Goal: Task Accomplishment & Management: Manage account settings

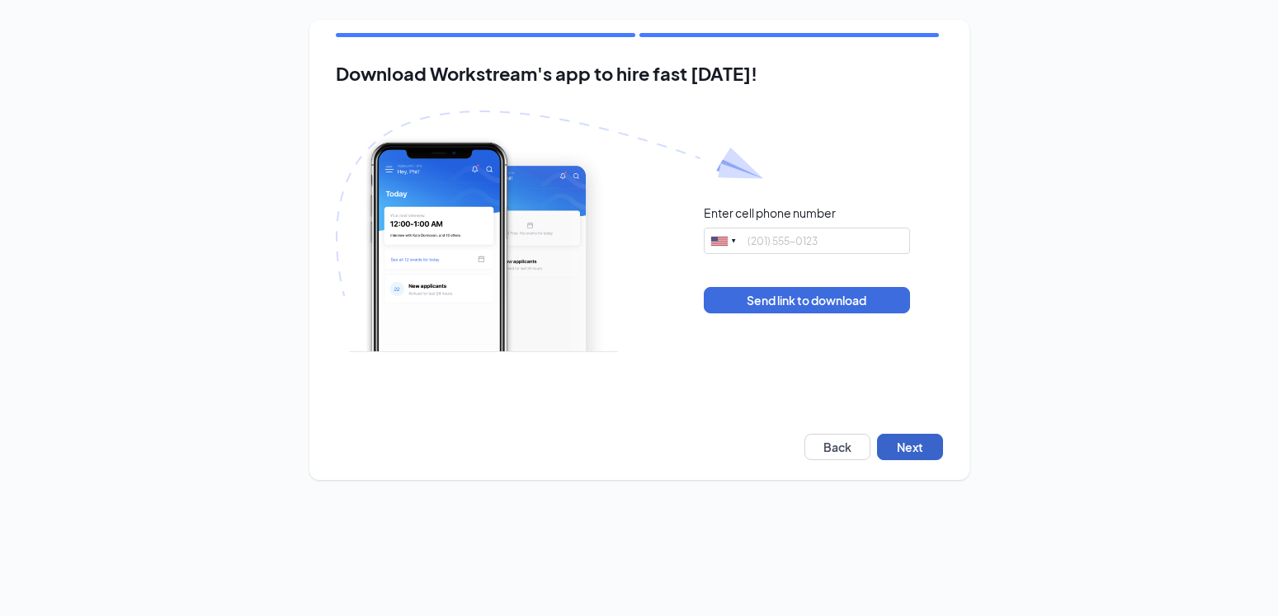
click at [916, 447] on button "Next" at bounding box center [910, 447] width 66 height 26
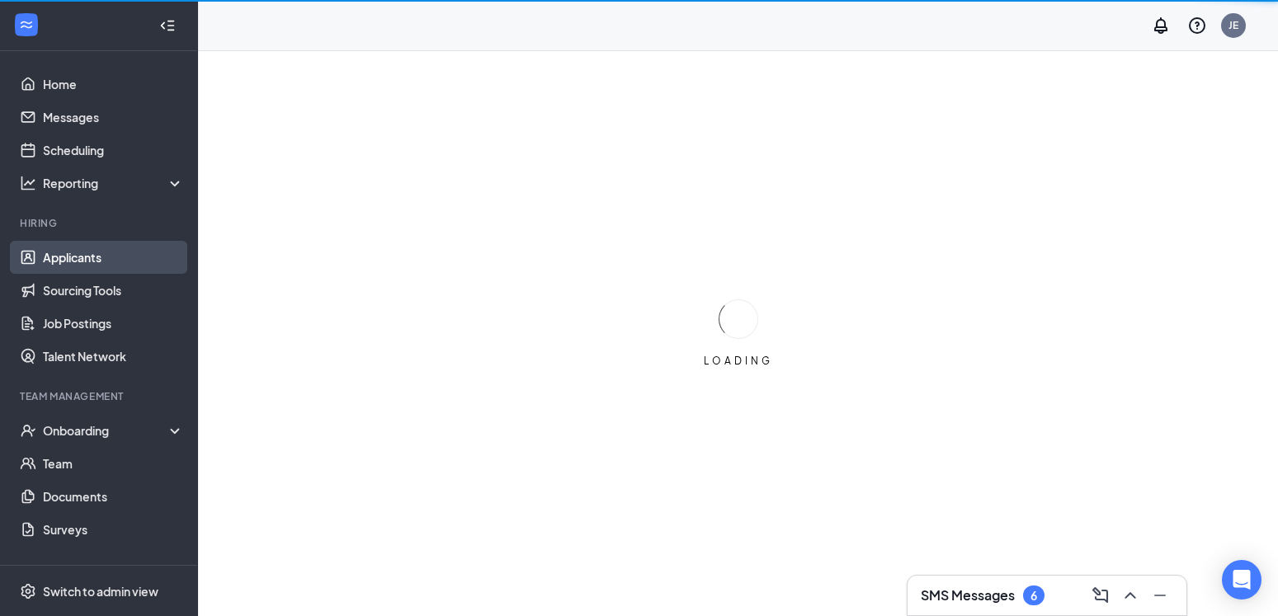
click at [88, 258] on link "Applicants" at bounding box center [113, 257] width 141 height 33
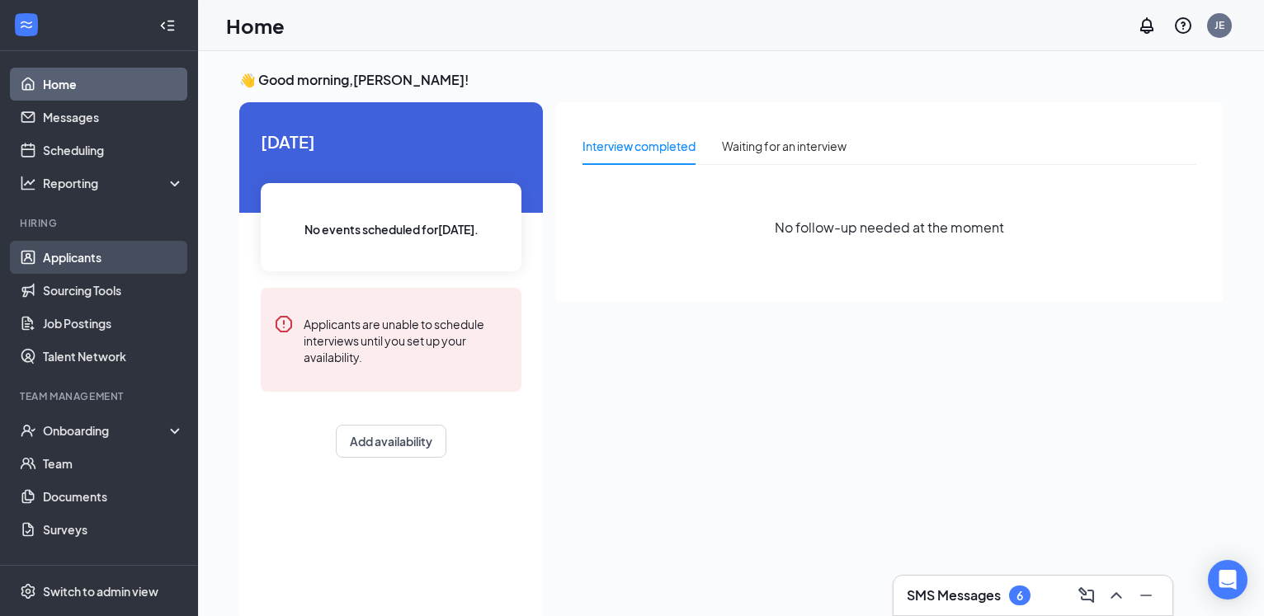
click at [85, 257] on link "Applicants" at bounding box center [113, 257] width 141 height 33
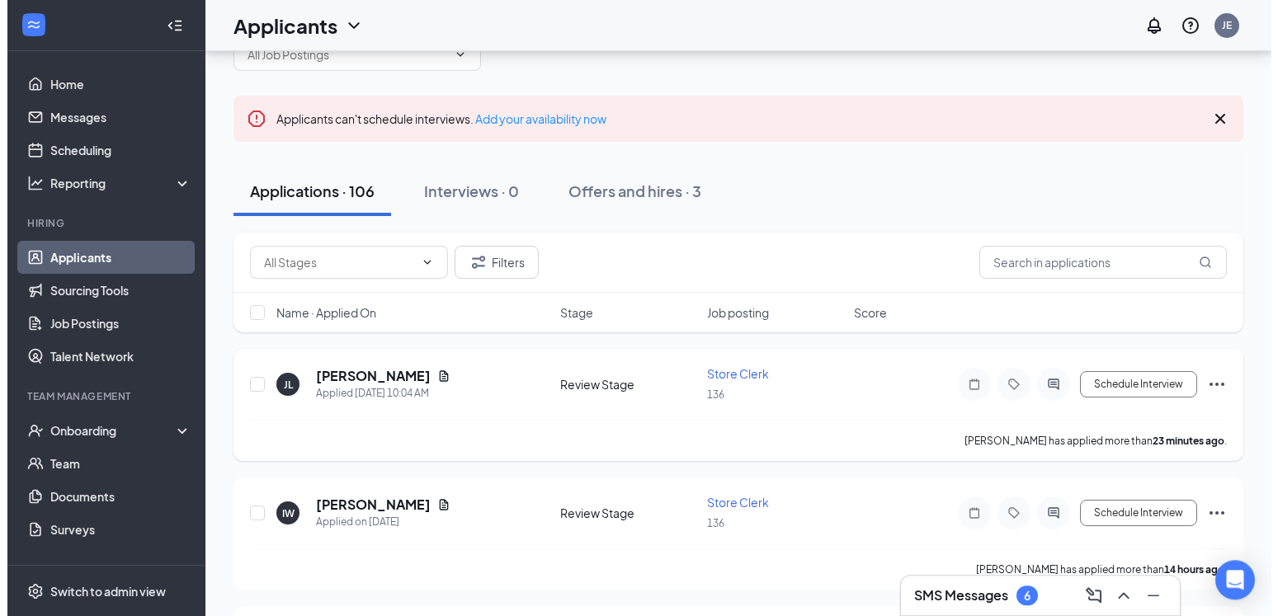
scroll to position [84, 0]
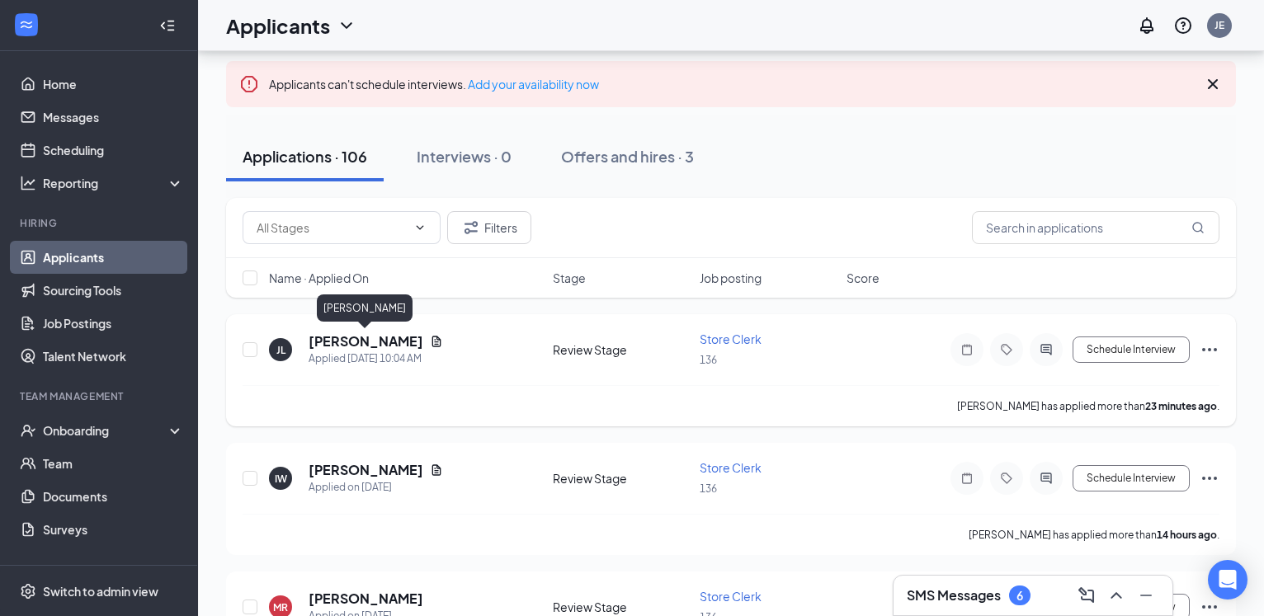
click at [404, 340] on h5 "[PERSON_NAME]" at bounding box center [366, 341] width 115 height 18
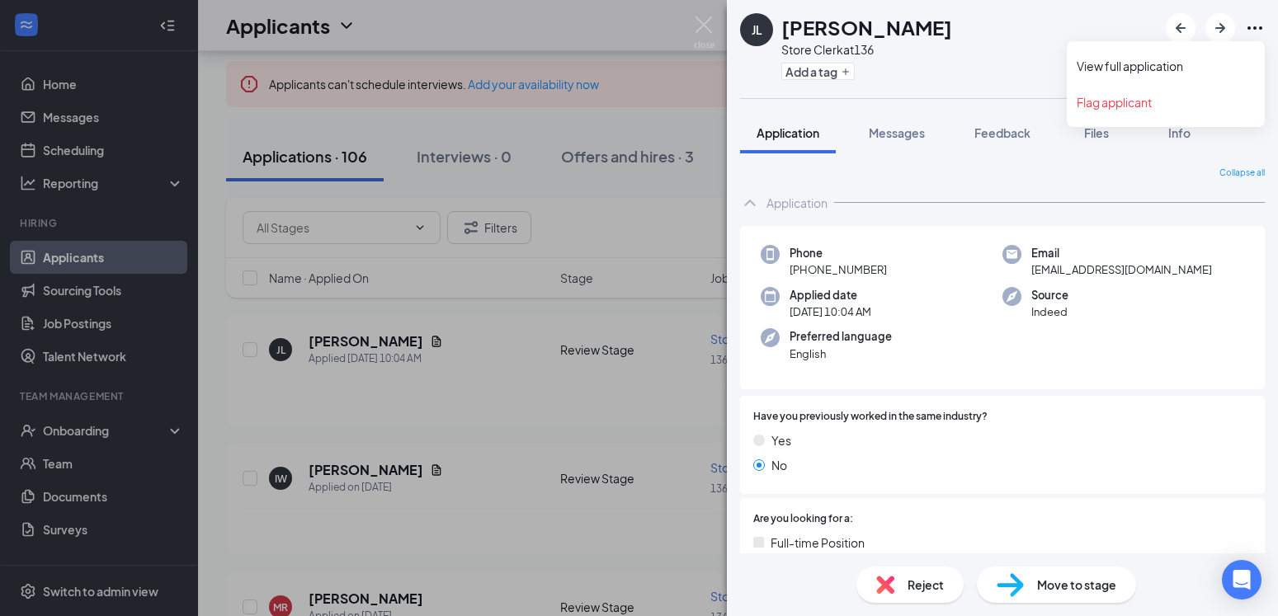
click at [1256, 26] on icon "Ellipses" at bounding box center [1255, 28] width 20 height 20
click at [1167, 65] on link "View full application" at bounding box center [1166, 66] width 178 height 17
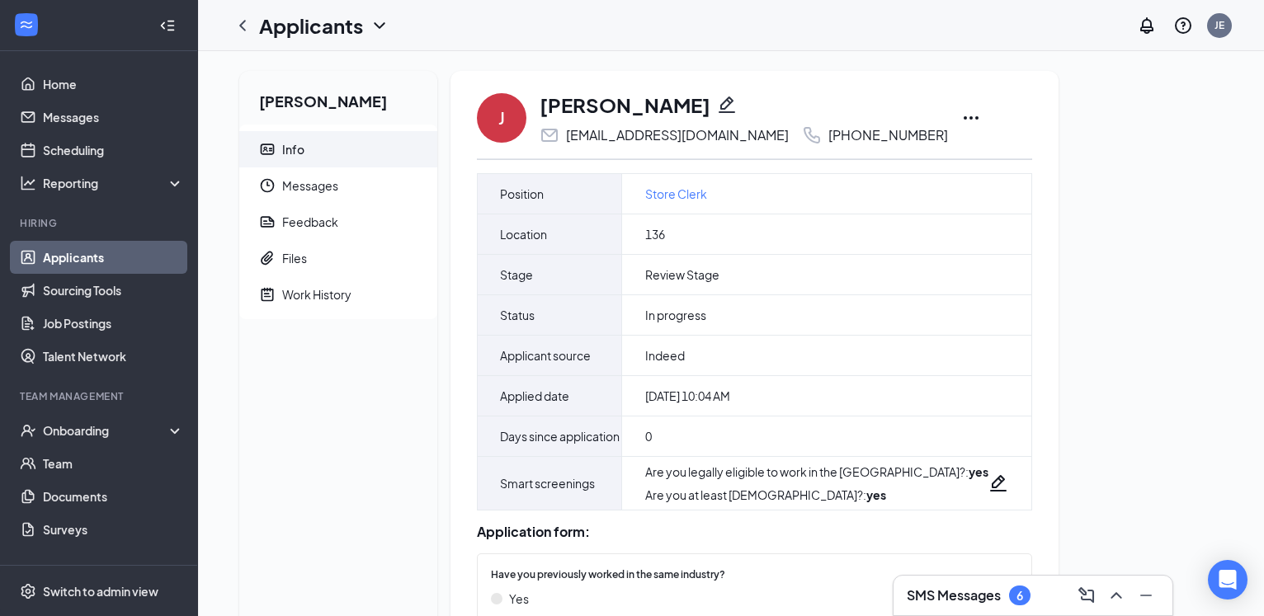
click at [961, 116] on icon "Ellipses" at bounding box center [971, 118] width 20 height 20
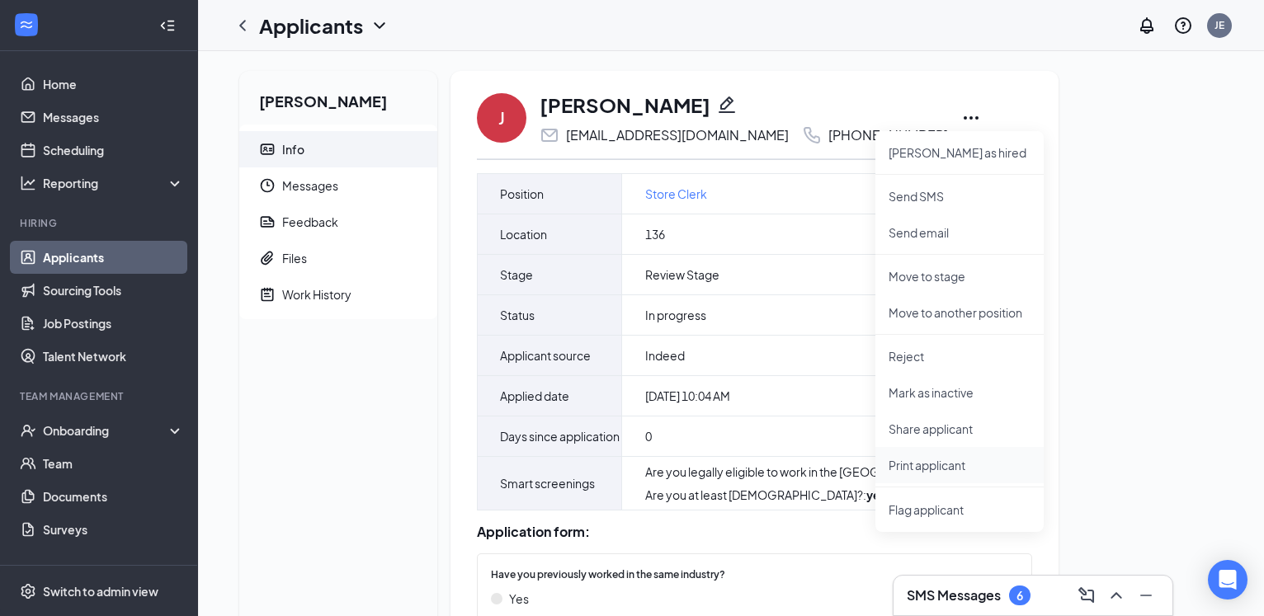
click at [923, 467] on p "Print applicant" at bounding box center [960, 465] width 142 height 17
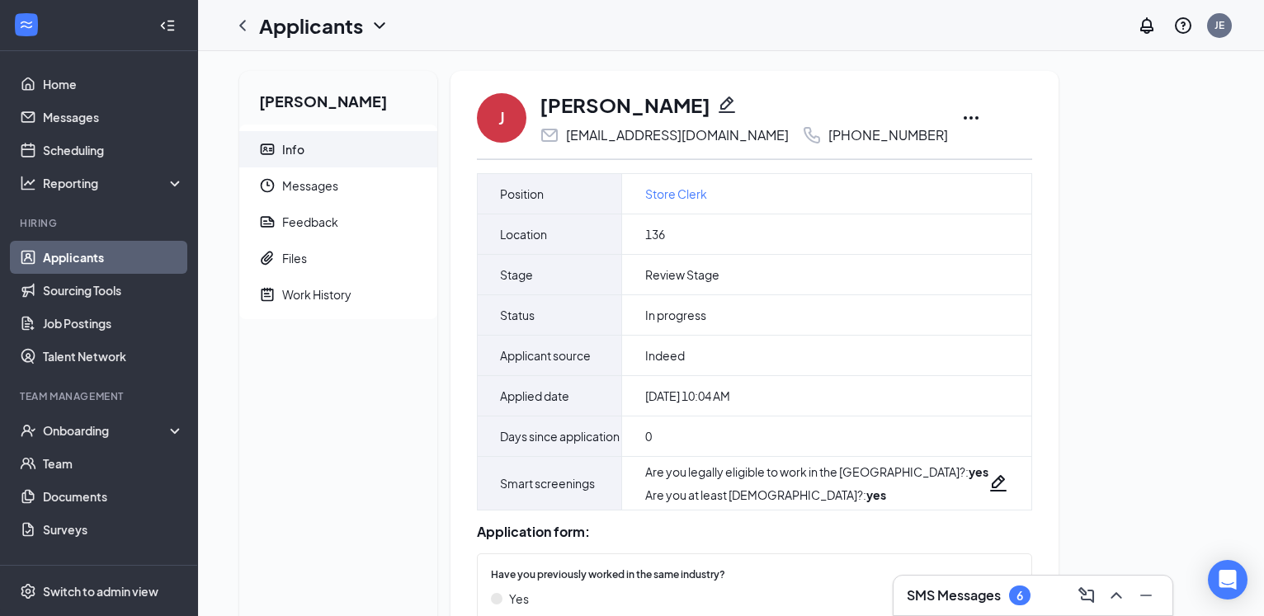
click at [964, 116] on icon "Ellipses" at bounding box center [971, 117] width 15 height 3
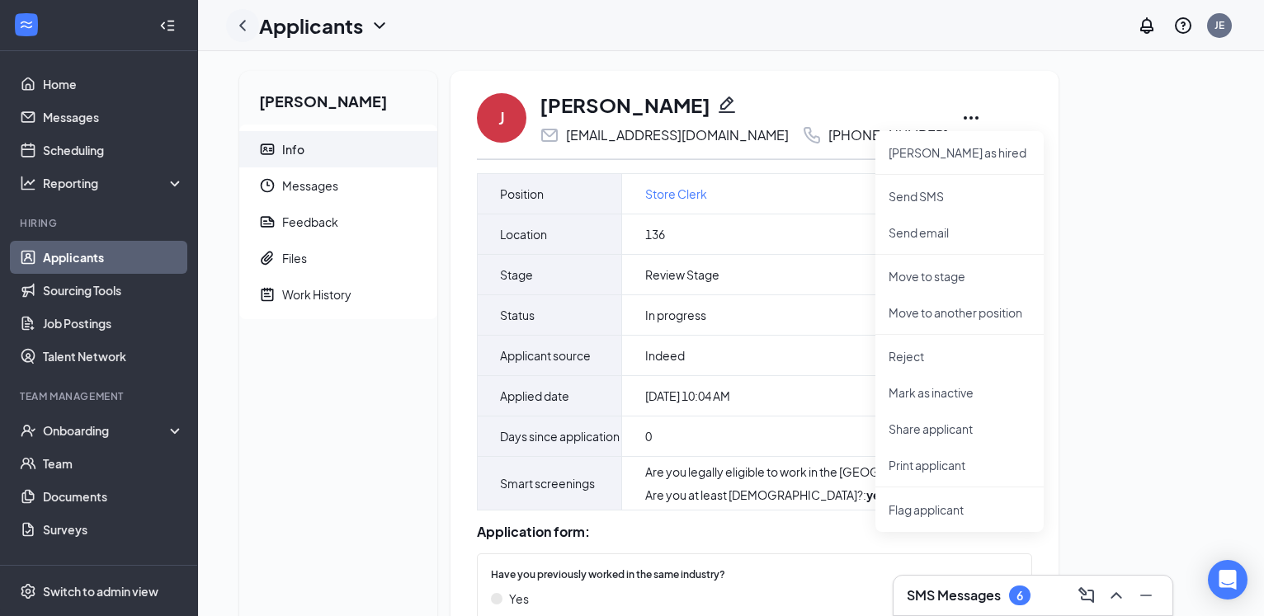
click at [242, 24] on icon "ChevronLeft" at bounding box center [242, 25] width 7 height 11
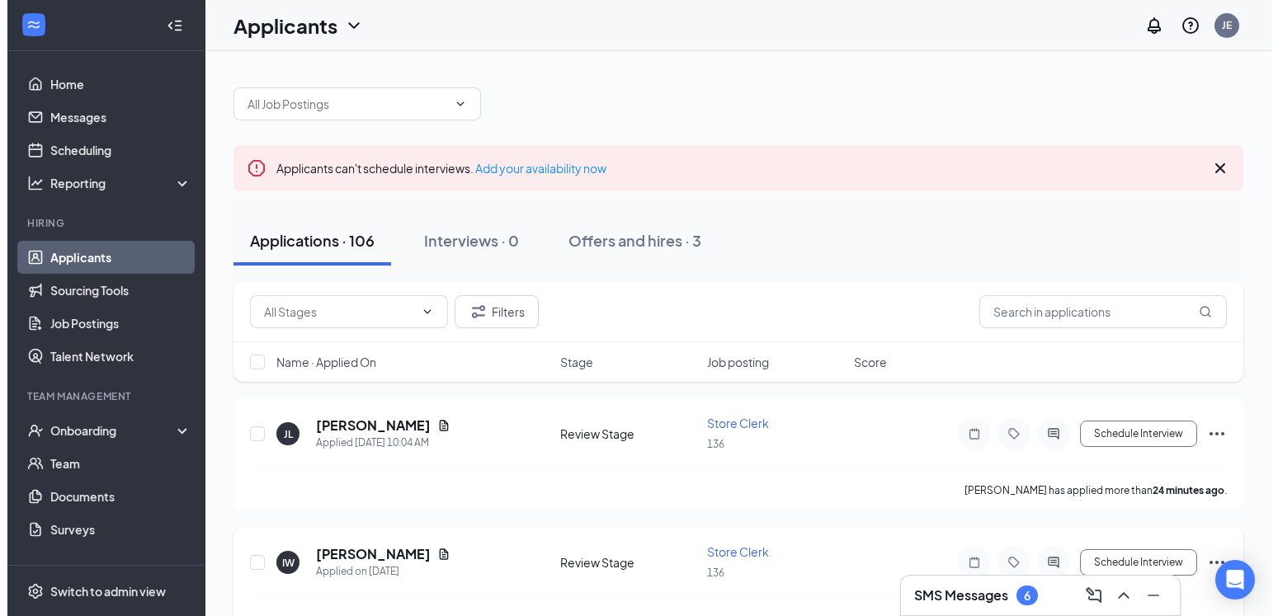
scroll to position [168, 0]
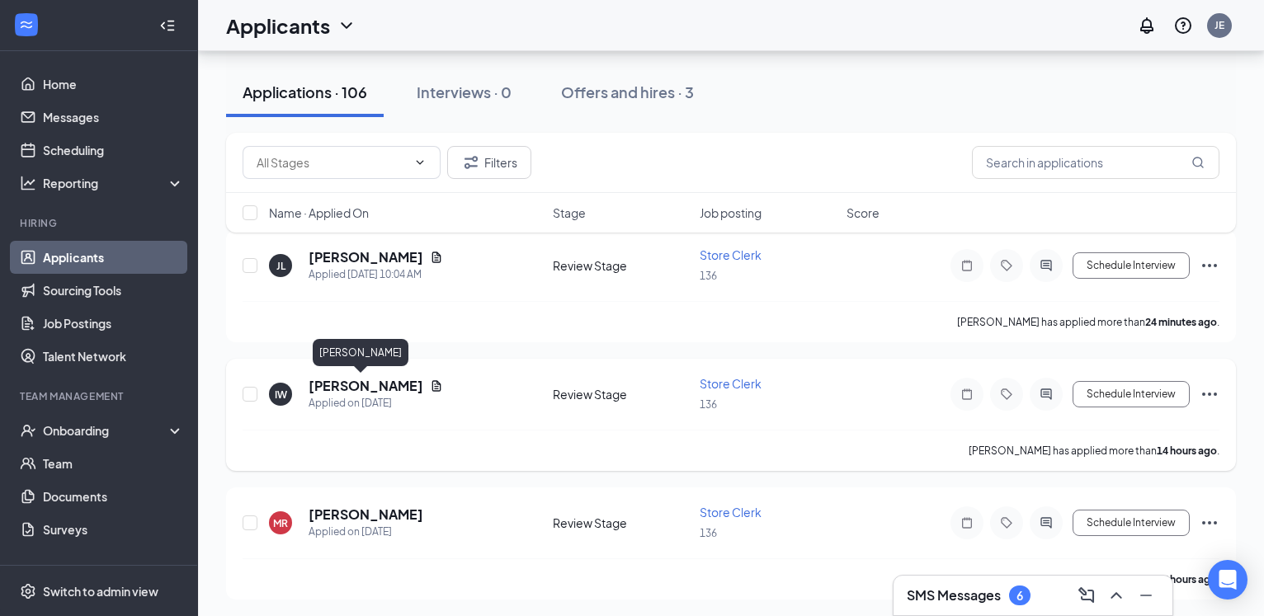
click at [356, 387] on h5 "[PERSON_NAME]" at bounding box center [366, 386] width 115 height 18
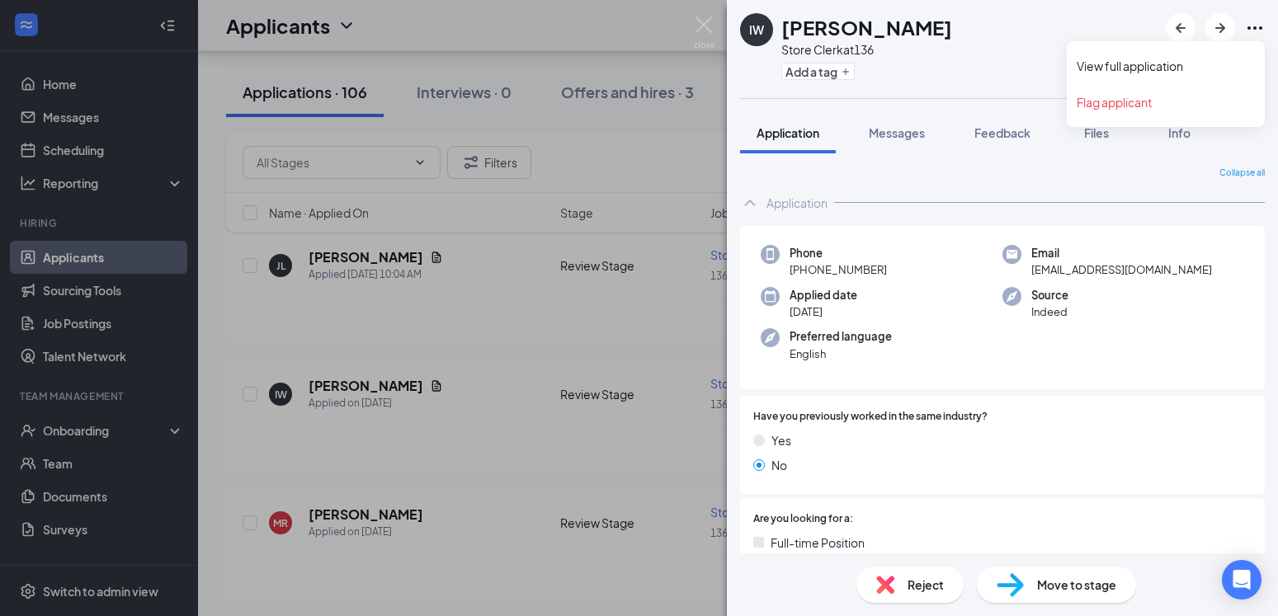
click at [1250, 25] on icon "Ellipses" at bounding box center [1255, 28] width 20 height 20
click at [1172, 66] on link "View full application" at bounding box center [1166, 66] width 178 height 17
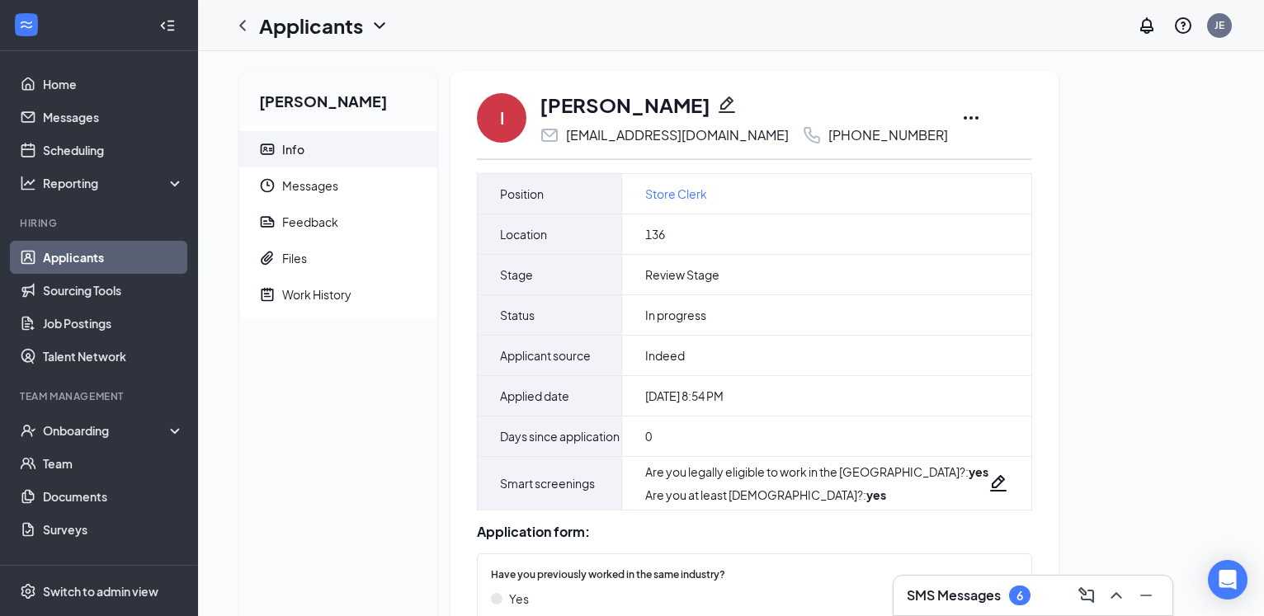
click at [961, 116] on icon "Ellipses" at bounding box center [971, 118] width 20 height 20
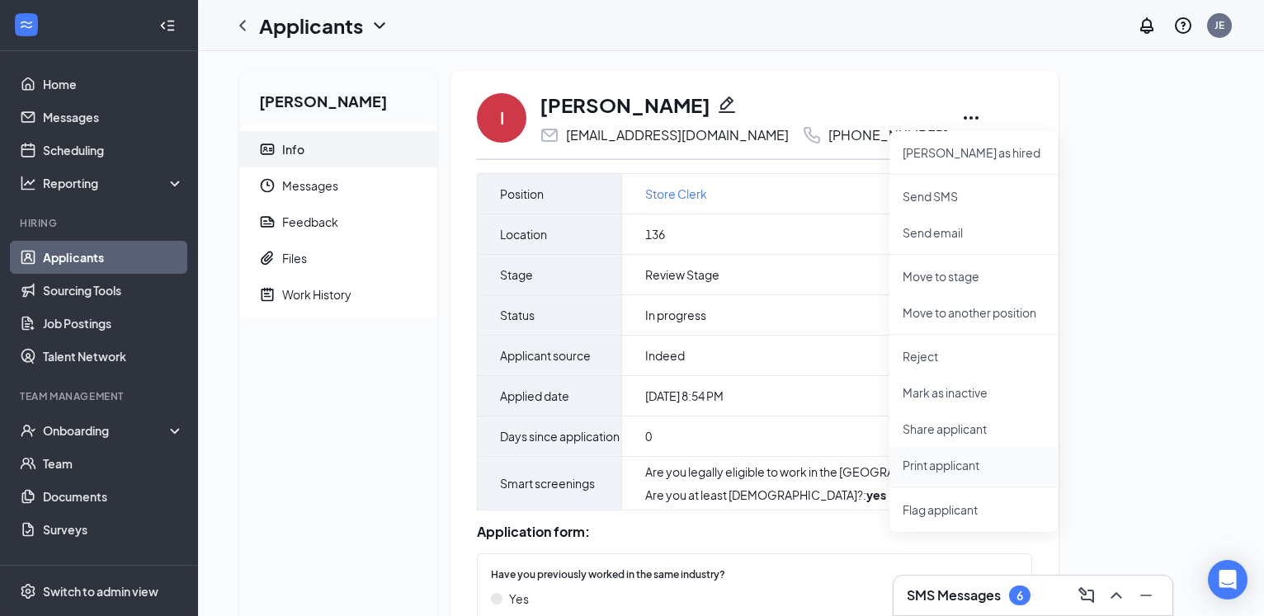
click at [945, 467] on p "Print applicant" at bounding box center [974, 465] width 142 height 17
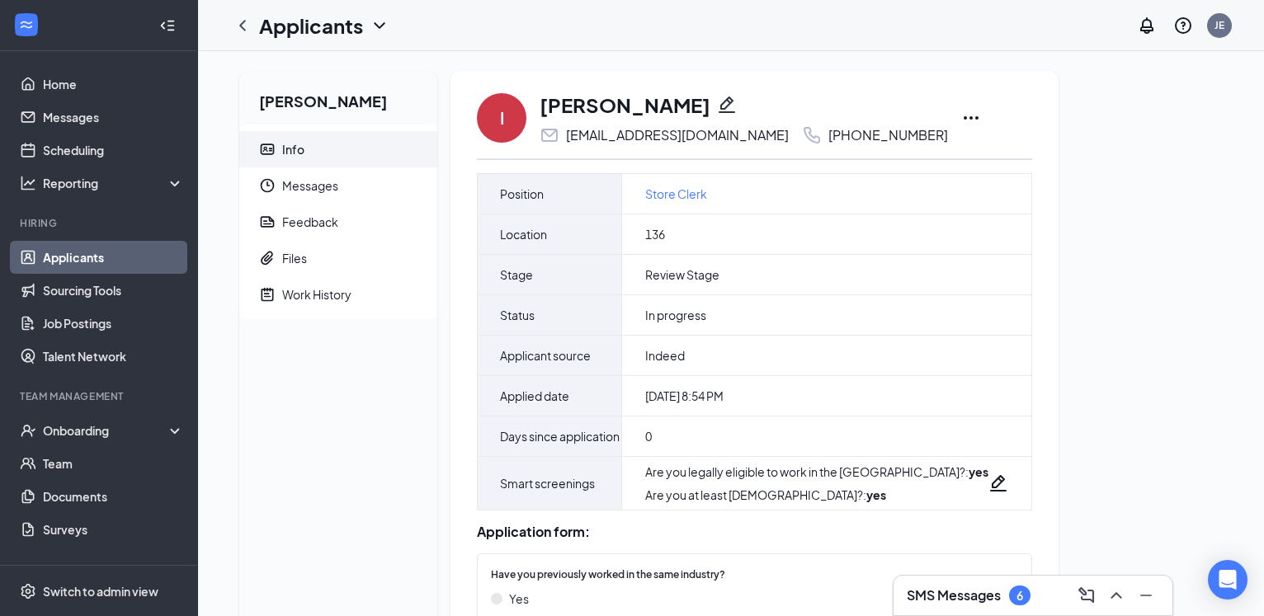
click at [899, 115] on div "I Ivy Weaver ivyweaver79@gmail.com +1 (803) 200-8706 Mark as hired Send SMS Sen…" at bounding box center [754, 597] width 608 height 1052
click at [961, 116] on icon "Ellipses" at bounding box center [971, 118] width 20 height 20
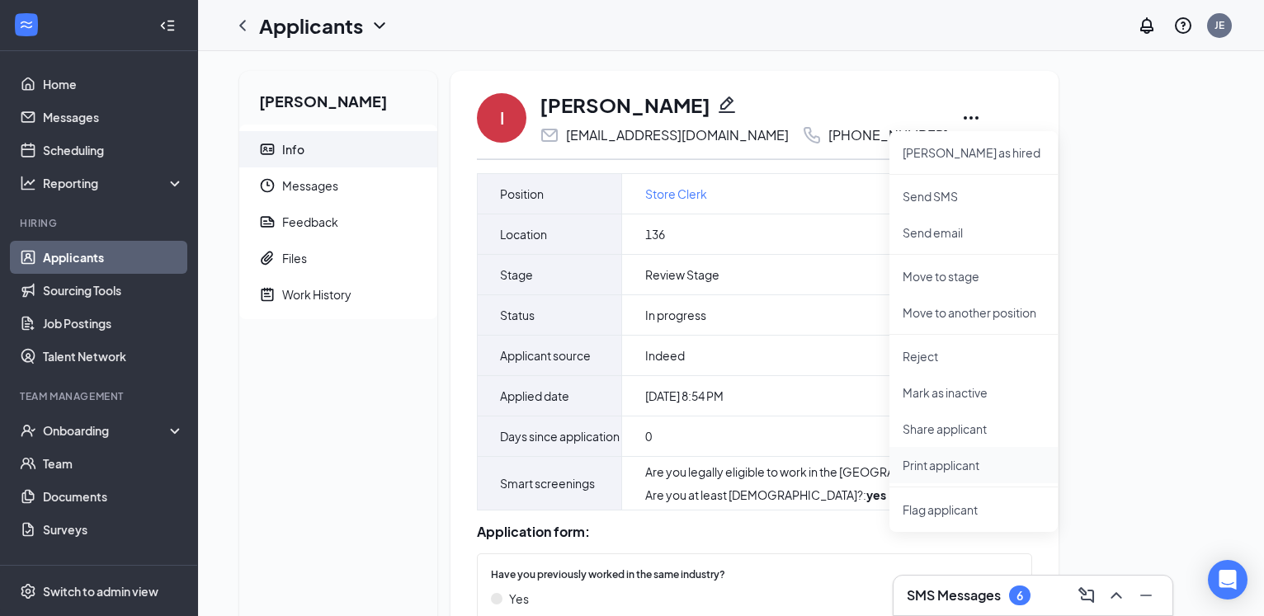
click at [960, 468] on p "Print applicant" at bounding box center [974, 465] width 142 height 17
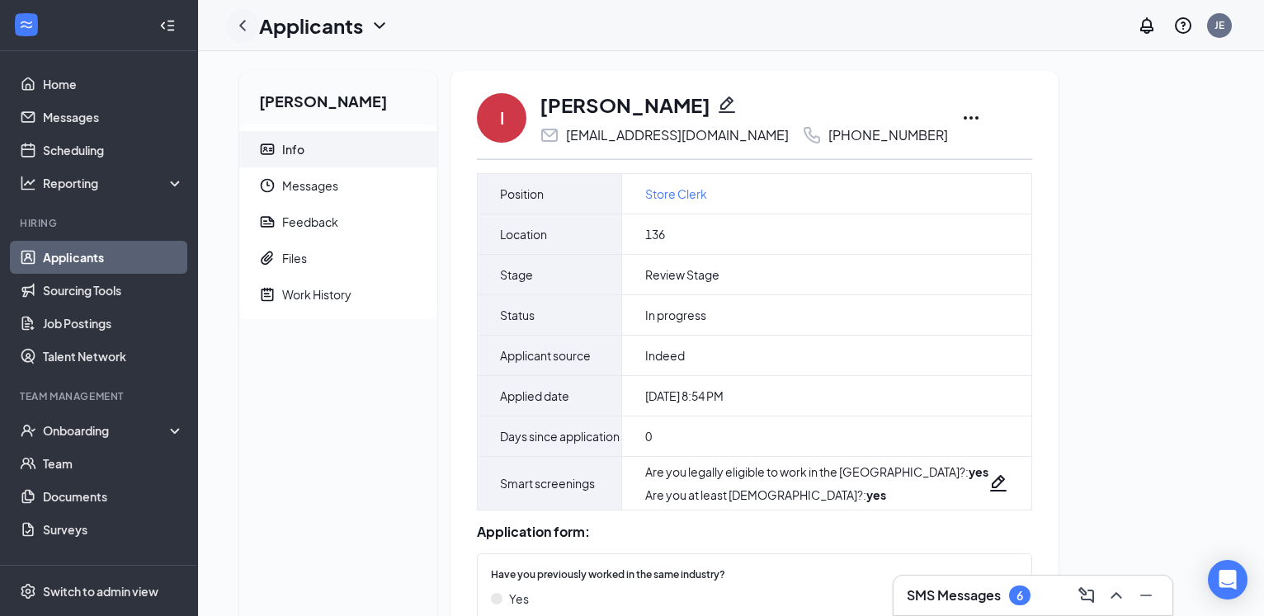
click at [244, 26] on icon "ChevronLeft" at bounding box center [243, 26] width 20 height 20
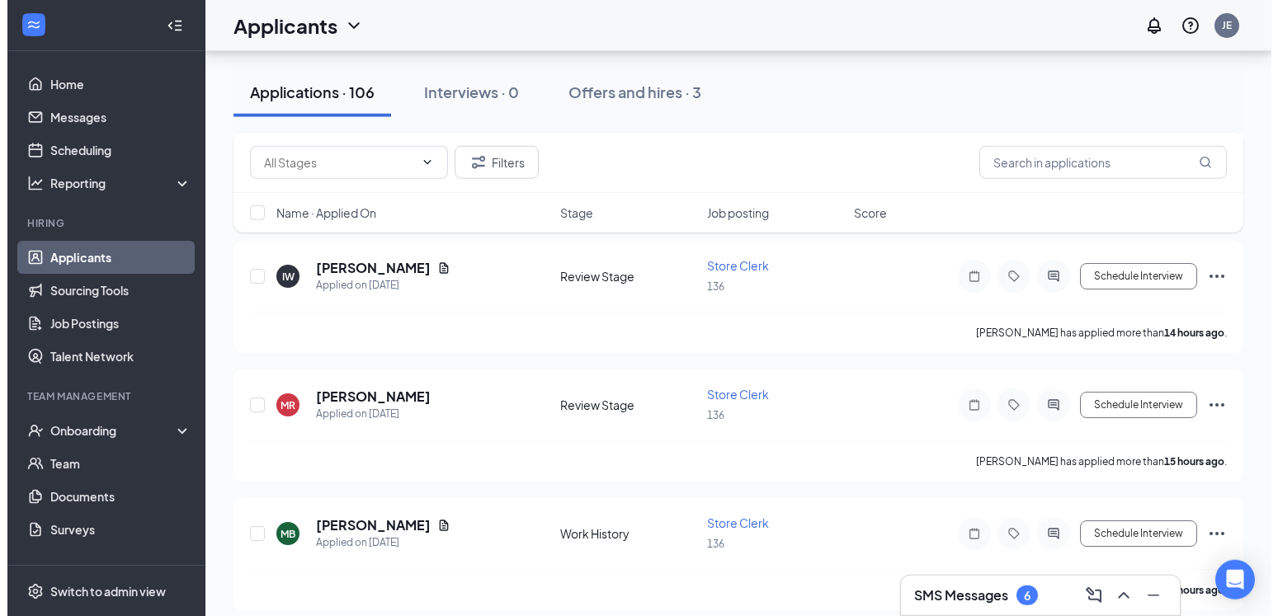
scroll to position [337, 0]
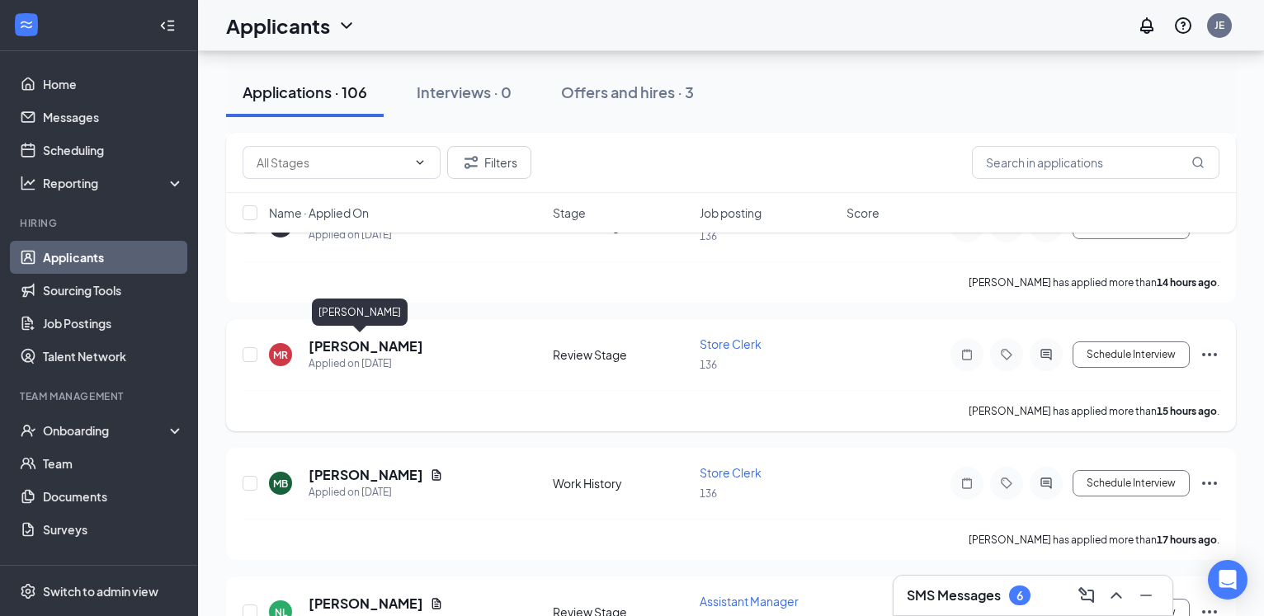
click at [359, 345] on h5 "[PERSON_NAME]" at bounding box center [366, 346] width 115 height 18
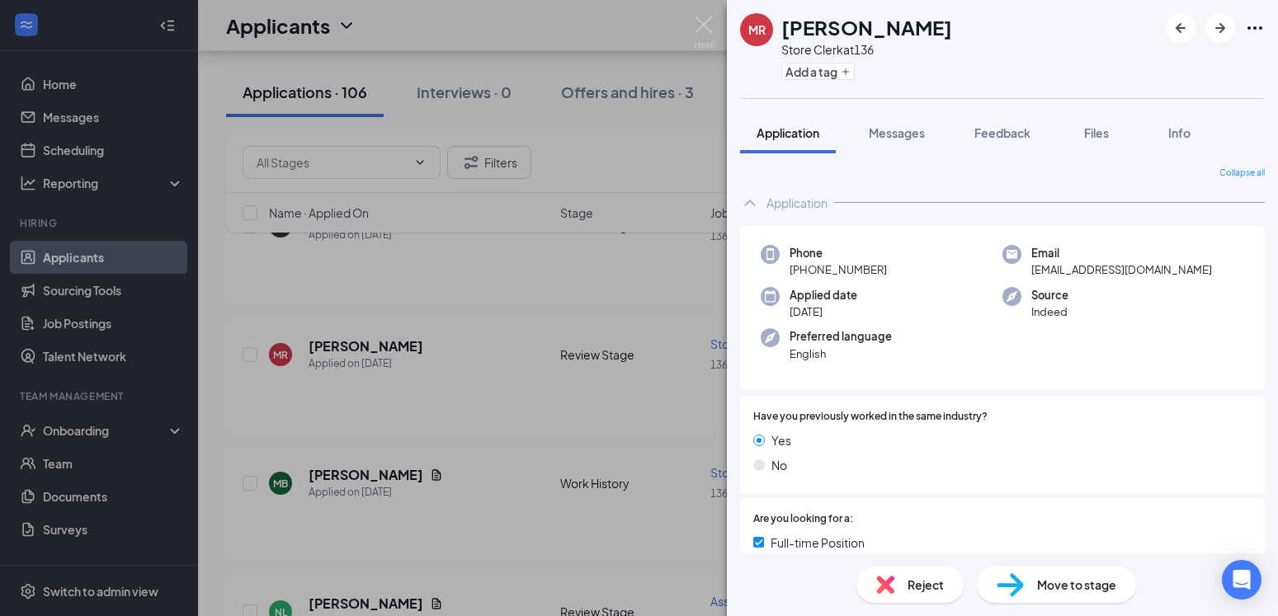
click at [1255, 25] on icon "Ellipses" at bounding box center [1255, 28] width 20 height 20
click at [1181, 68] on link "View full application" at bounding box center [1166, 66] width 178 height 17
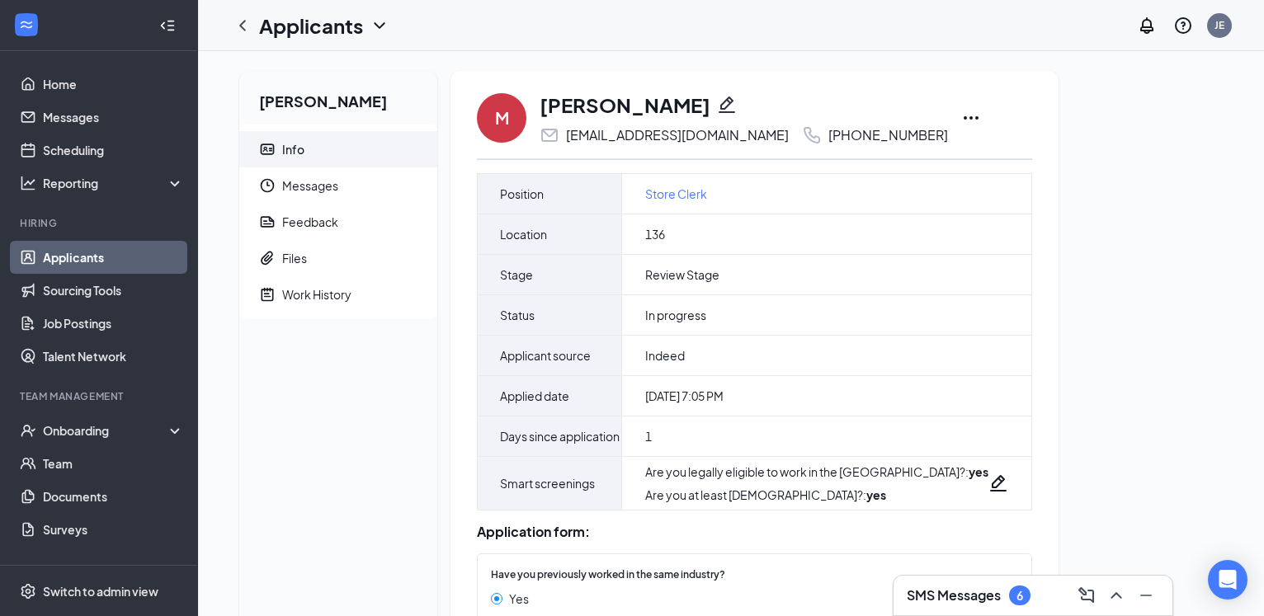
click at [964, 117] on icon "Ellipses" at bounding box center [971, 117] width 15 height 3
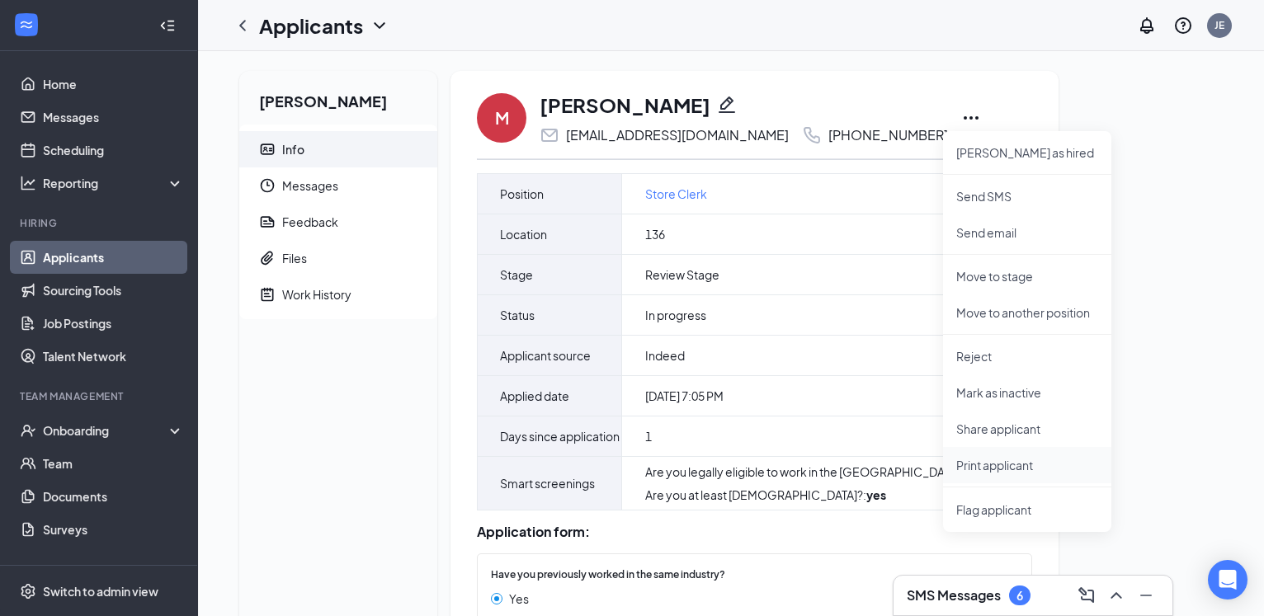
click at [1007, 464] on p "Print applicant" at bounding box center [1027, 465] width 142 height 17
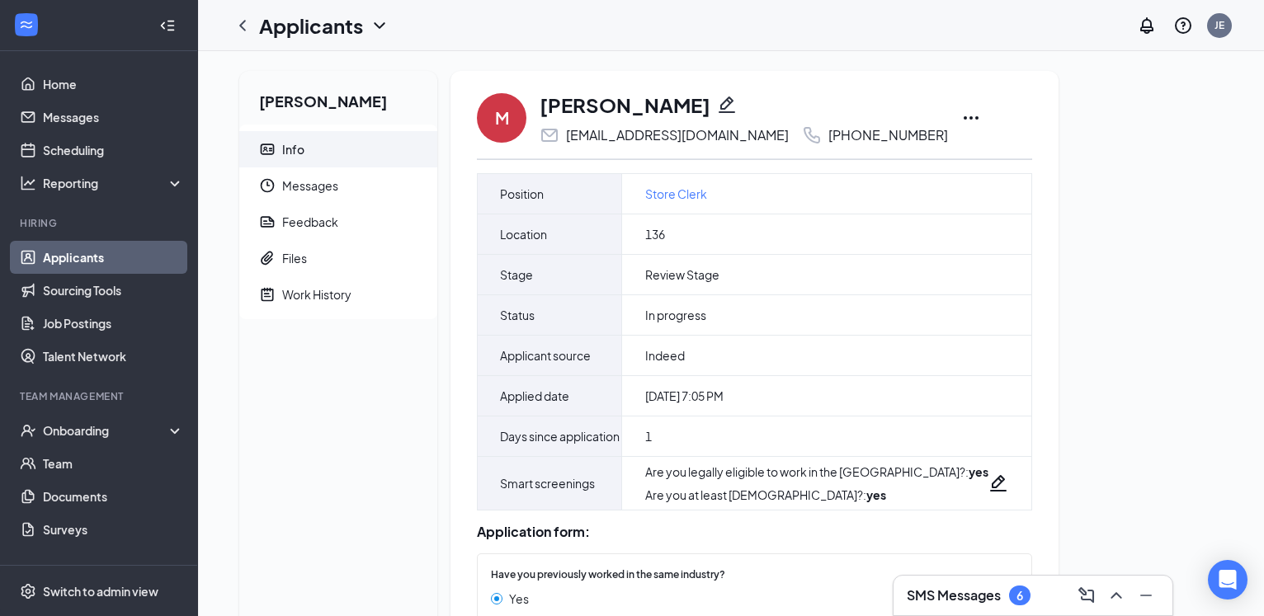
click at [1082, 305] on div "[PERSON_NAME] Info Messages Feedback Files Work History M [PERSON_NAME] [EMAIL_…" at bounding box center [731, 603] width 1010 height 1065
click at [964, 117] on icon "Ellipses" at bounding box center [971, 117] width 15 height 3
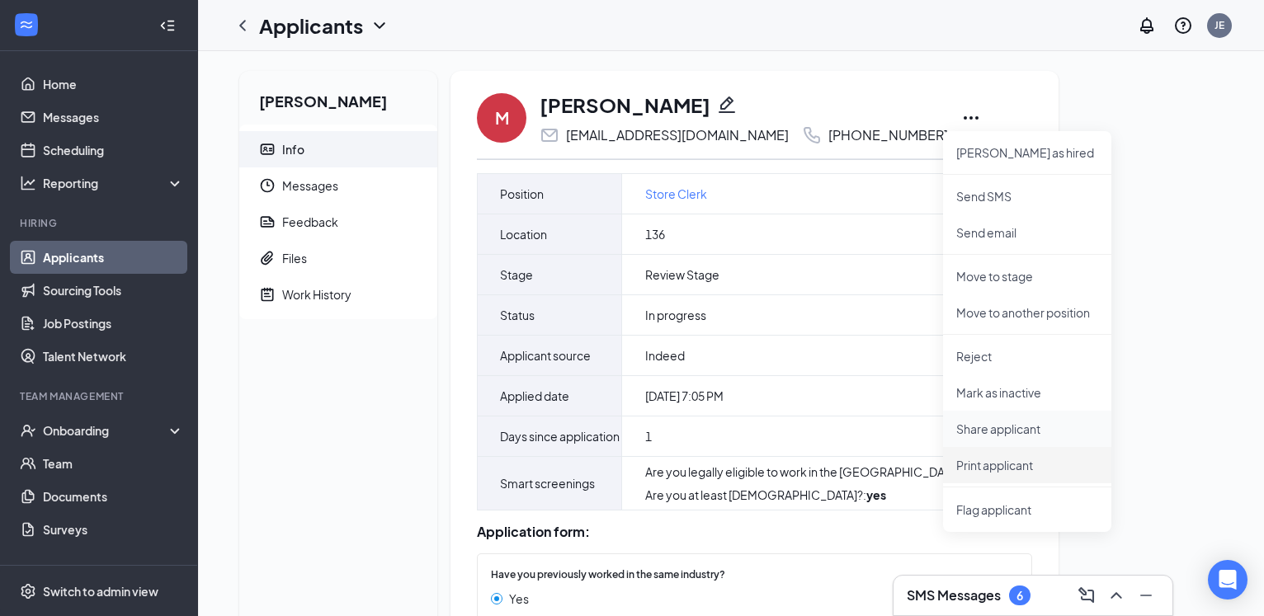
drag, startPoint x: 1010, startPoint y: 467, endPoint x: 999, endPoint y: 446, distance: 24.0
click at [1010, 464] on p "Print applicant" at bounding box center [1027, 465] width 142 height 17
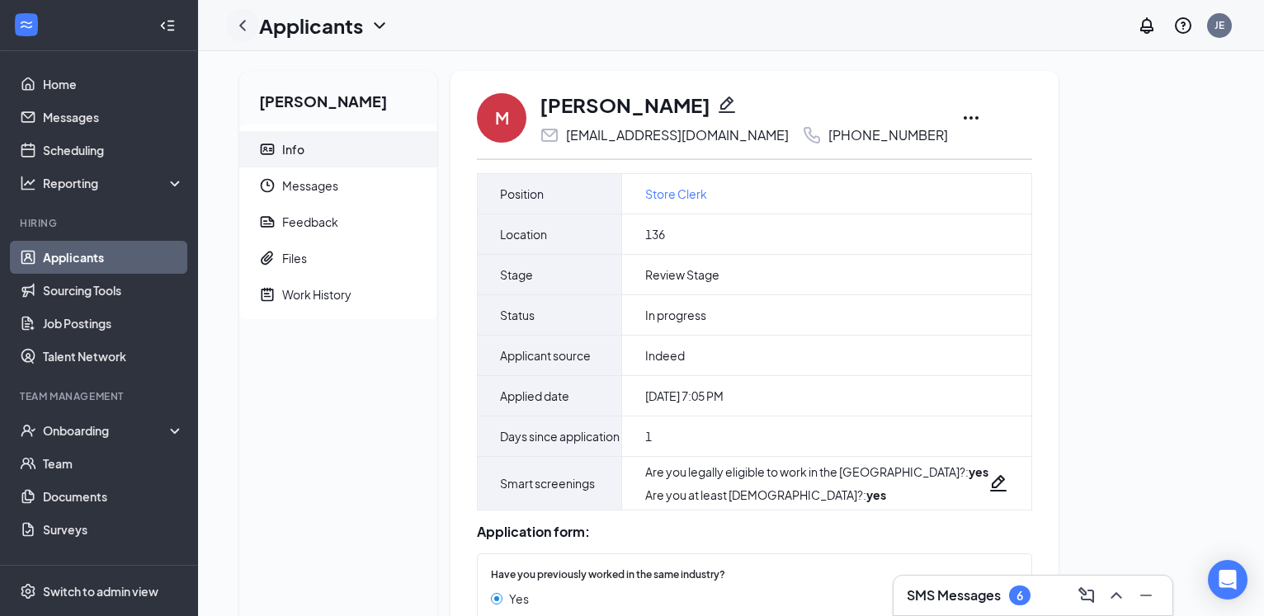
click at [242, 22] on icon "ChevronLeft" at bounding box center [243, 26] width 20 height 20
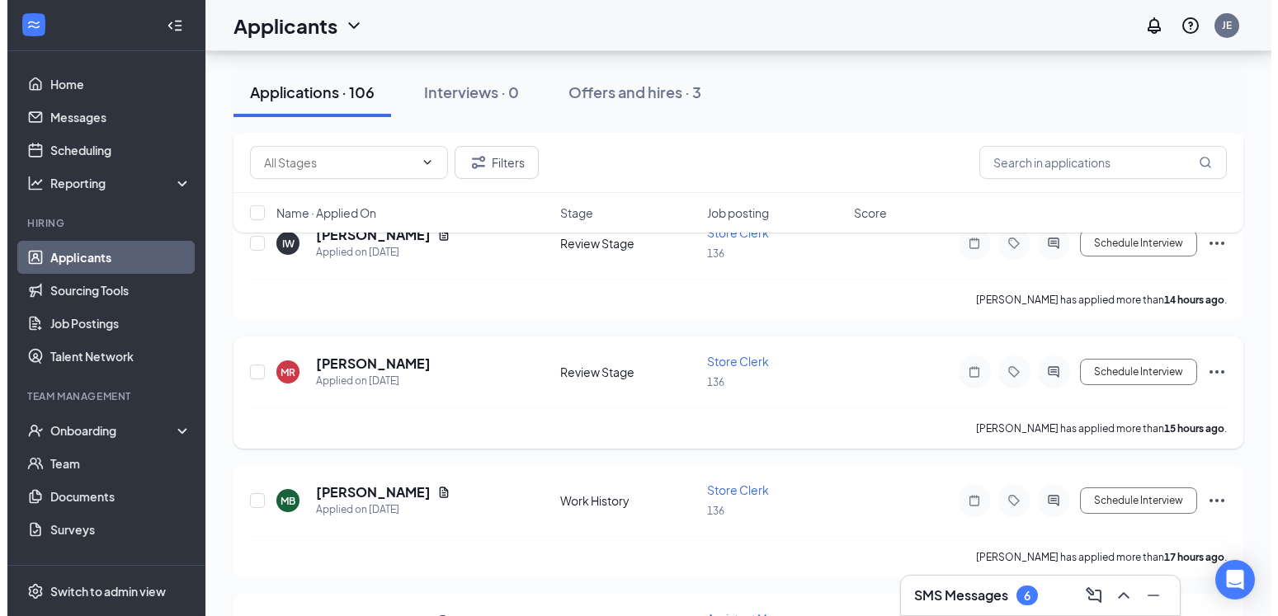
scroll to position [505, 0]
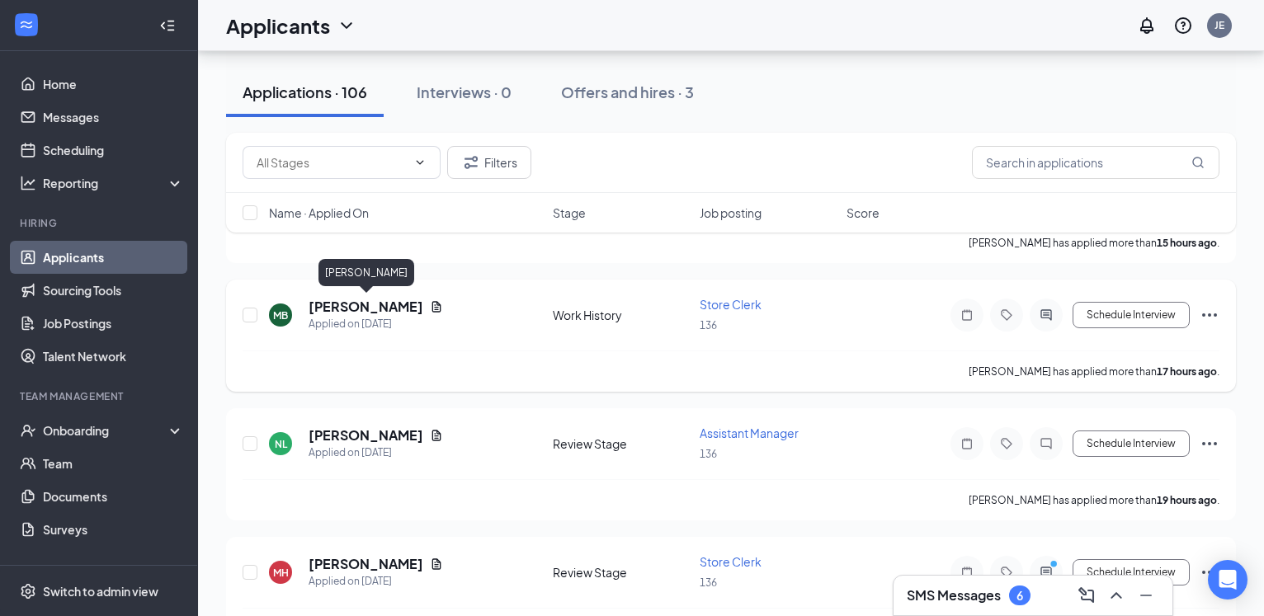
click at [417, 307] on h5 "Maurice Barksdale" at bounding box center [366, 307] width 115 height 18
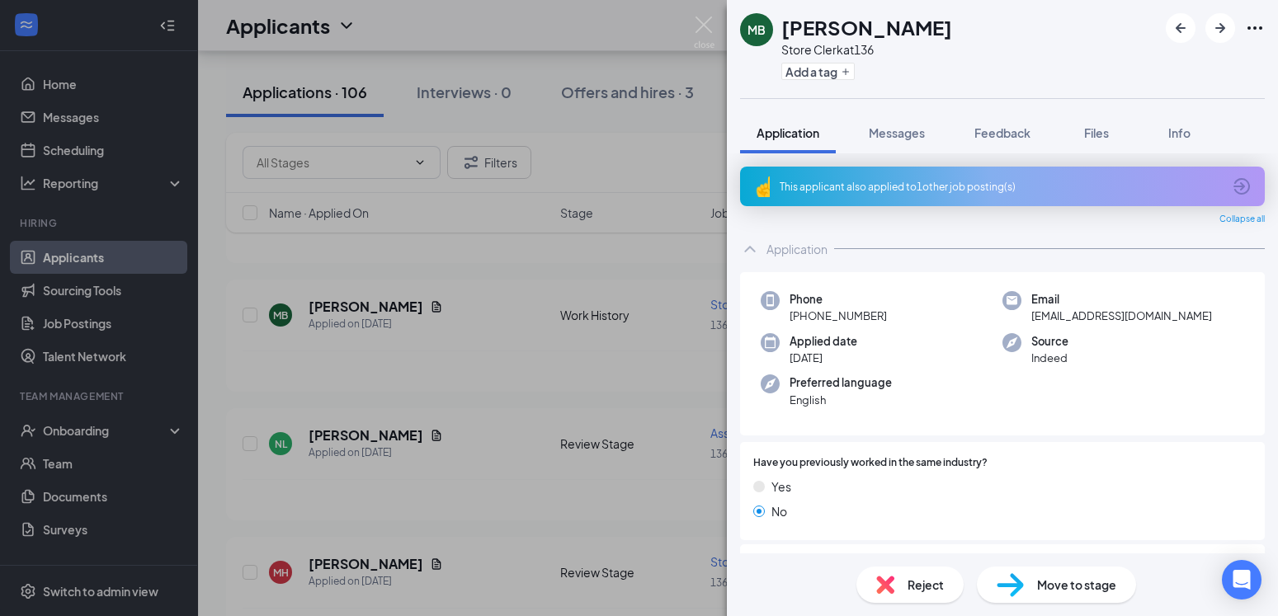
drag, startPoint x: 704, startPoint y: 155, endPoint x: 713, endPoint y: 153, distance: 9.4
click at [705, 154] on div "MB Maurice Barksdale Store Clerk at 136 Add a tag Application Messages Feedback…" at bounding box center [639, 308] width 1278 height 616
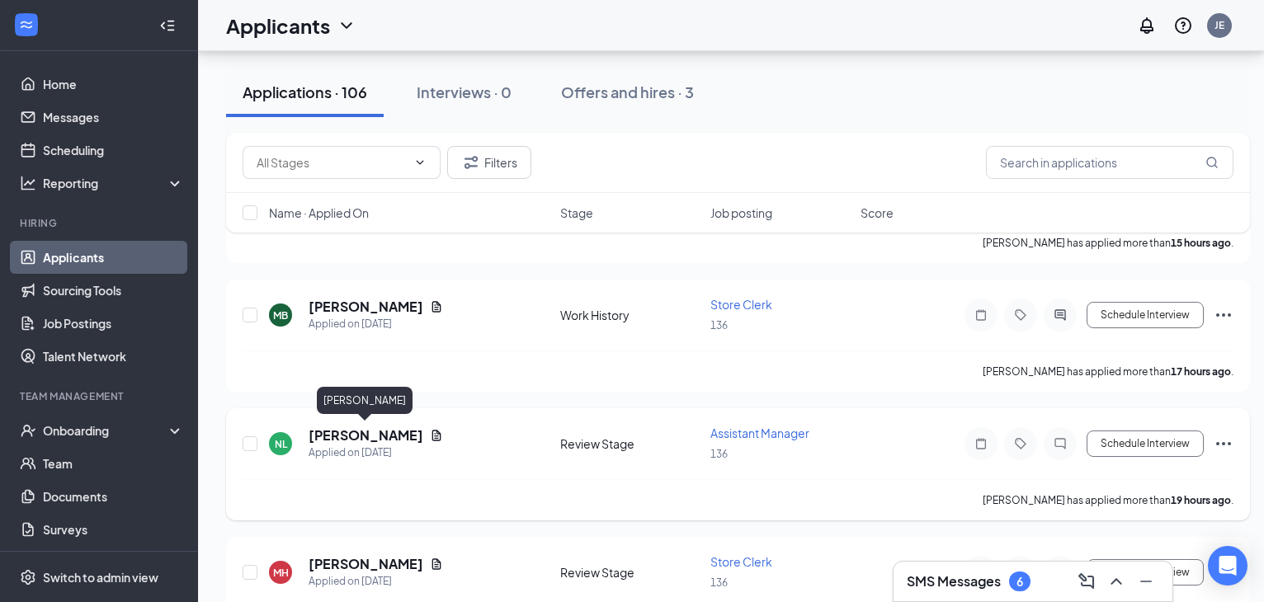
click at [388, 433] on h5 "[PERSON_NAME]" at bounding box center [366, 436] width 115 height 18
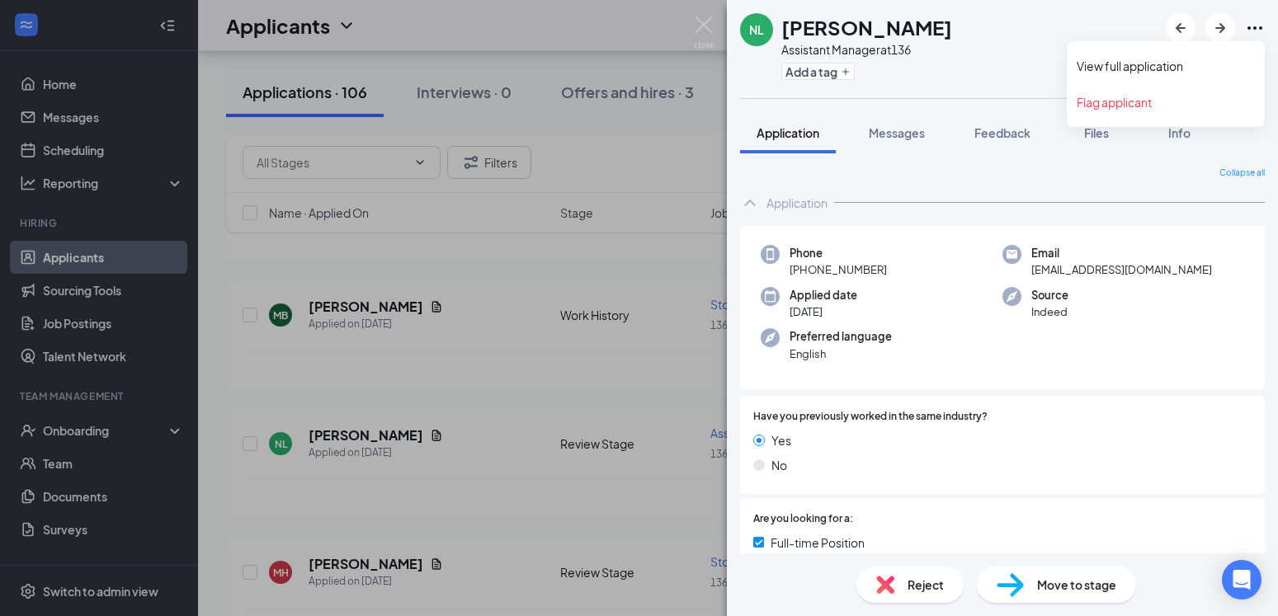
click at [1254, 24] on icon "Ellipses" at bounding box center [1255, 28] width 20 height 20
click at [1171, 66] on link "View full application" at bounding box center [1166, 66] width 178 height 17
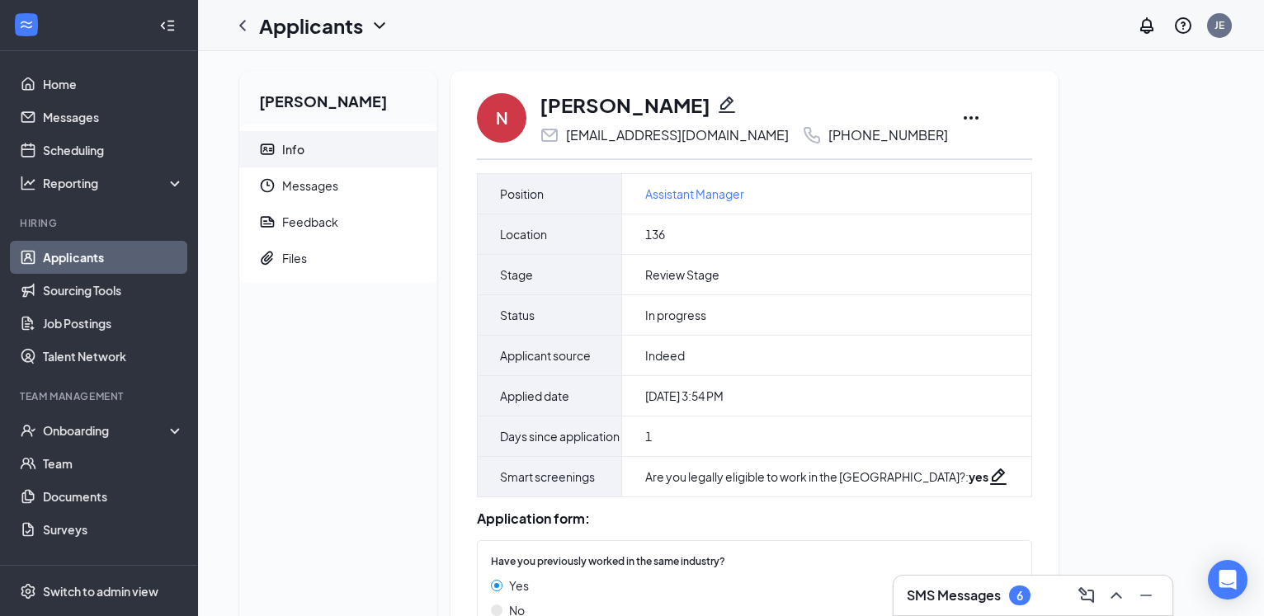
click at [981, 116] on icon "Ellipses" at bounding box center [971, 118] width 20 height 20
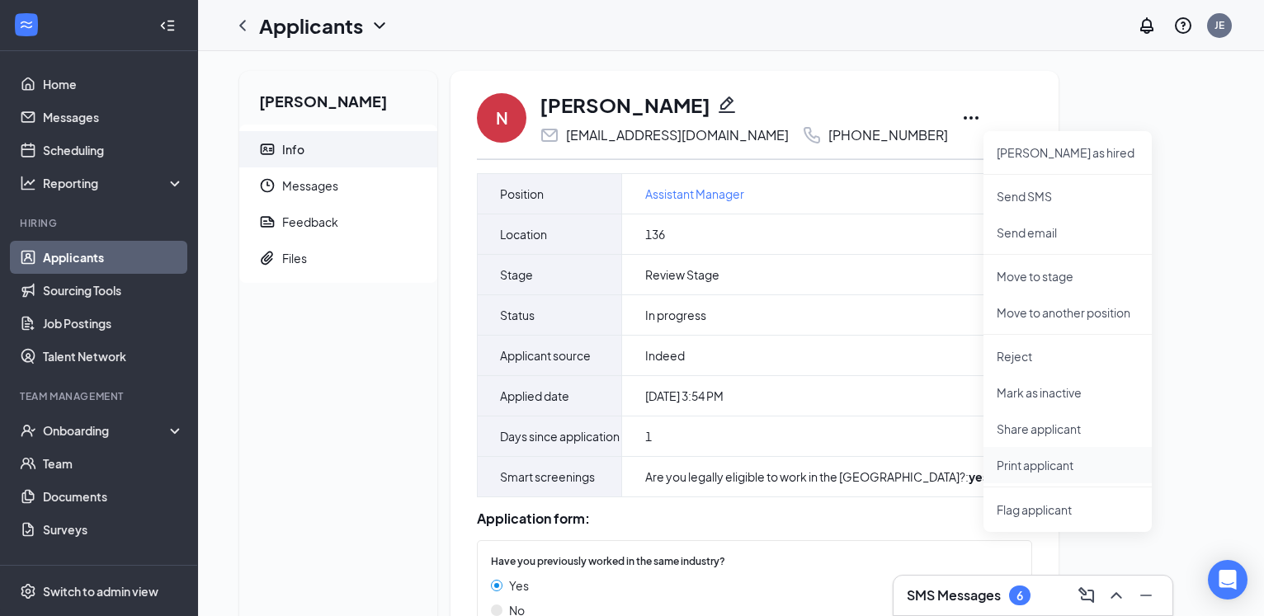
click at [1047, 464] on p "Print applicant" at bounding box center [1068, 465] width 142 height 17
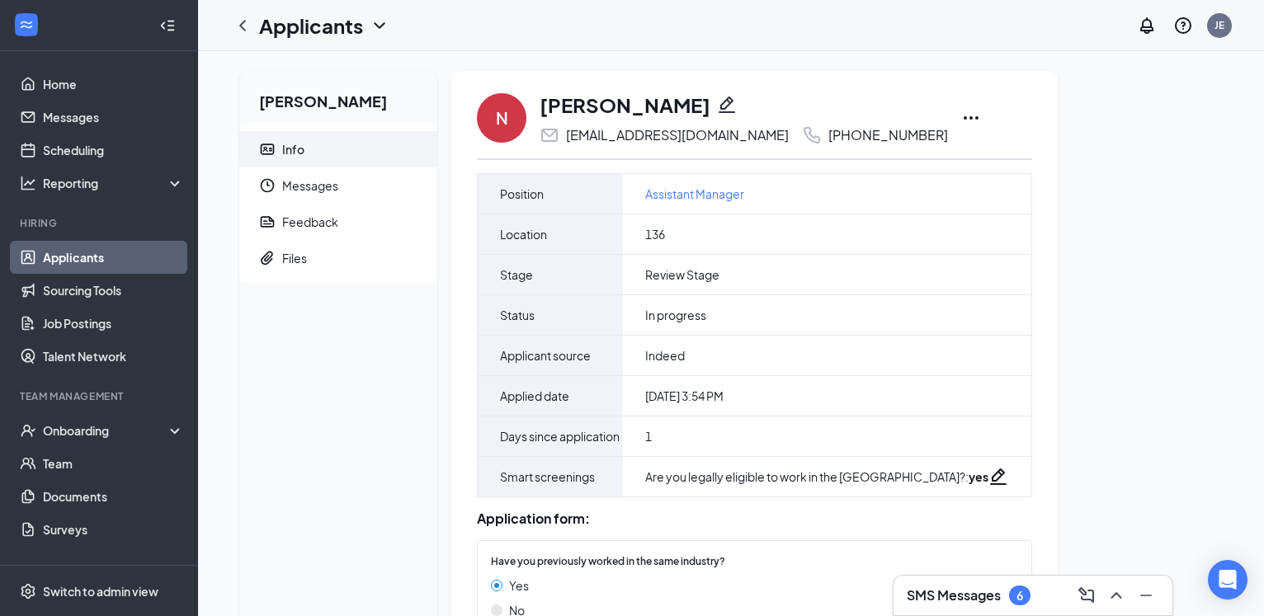
drag, startPoint x: 1063, startPoint y: 309, endPoint x: 1052, endPoint y: 269, distance: 41.8
click at [1062, 299] on div "[PERSON_NAME] Info Messages Feedback Files N [PERSON_NAME] [EMAIL_ADDRESS][DOMA…" at bounding box center [731, 609] width 1010 height 1077
click at [981, 117] on icon "Ellipses" at bounding box center [971, 118] width 20 height 20
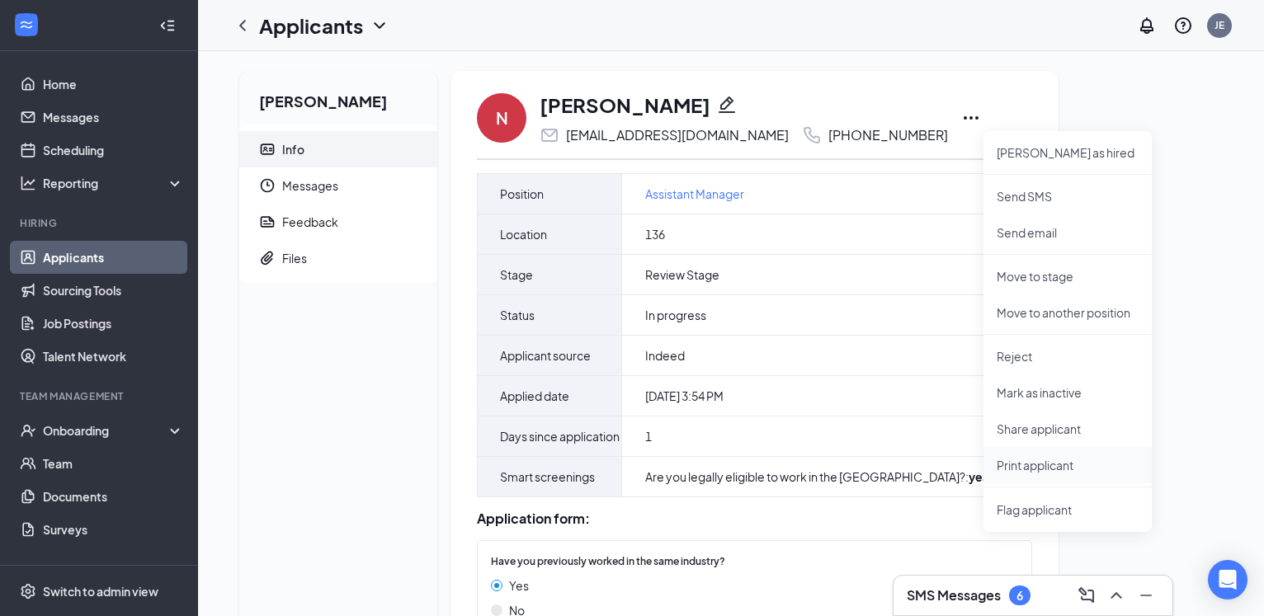
click at [1039, 464] on p "Print applicant" at bounding box center [1068, 465] width 142 height 17
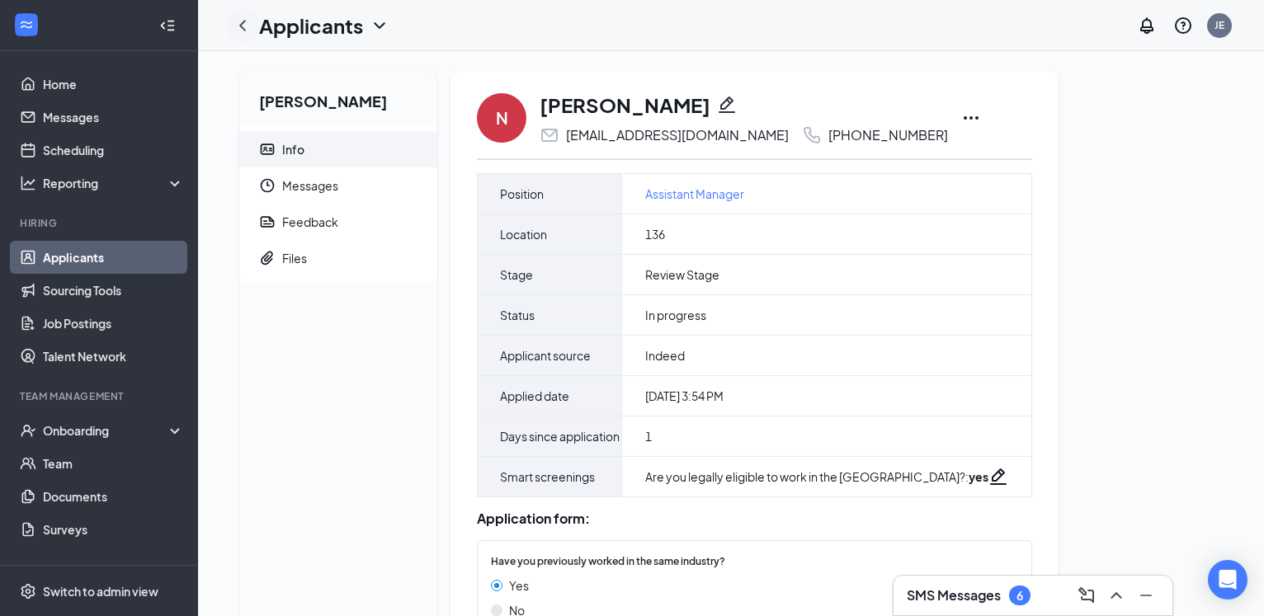
click at [242, 22] on icon "ChevronLeft" at bounding box center [243, 26] width 20 height 20
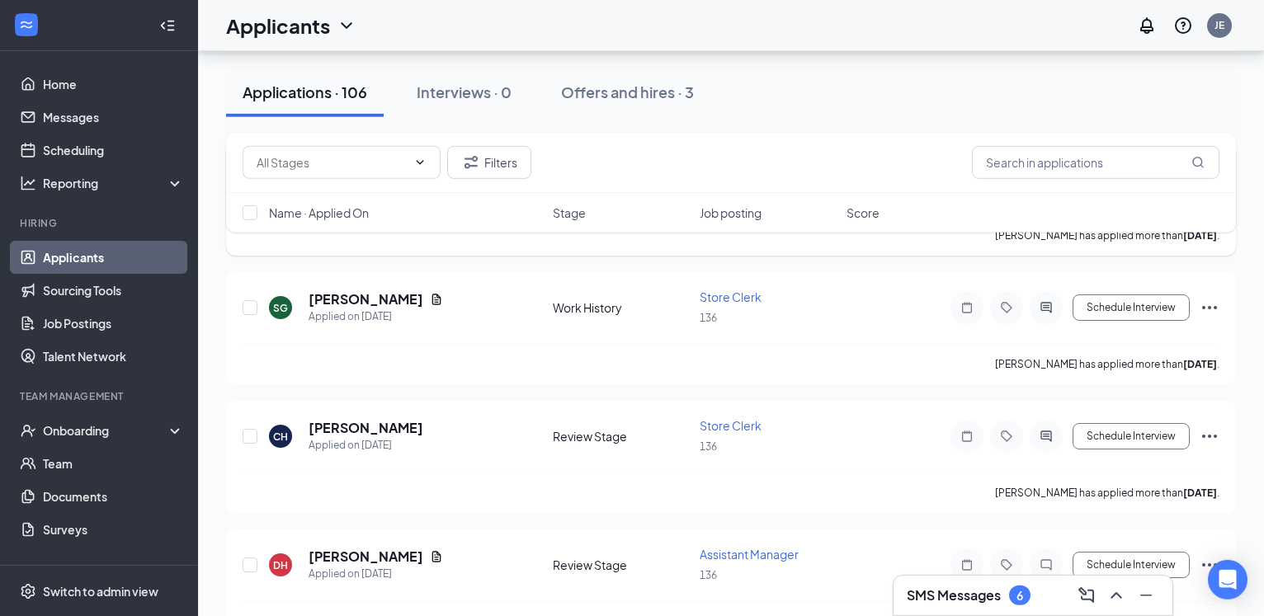
scroll to position [1683, 0]
